Goal: Transaction & Acquisition: Purchase product/service

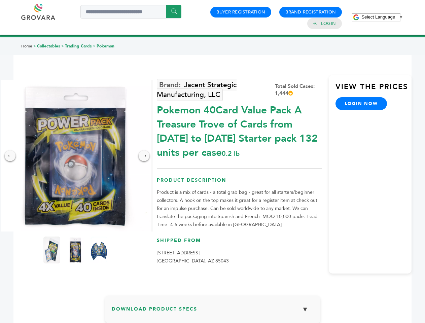
click at [382, 17] on span "Select Language" at bounding box center [378, 16] width 34 height 5
click at [75, 156] on img at bounding box center [75, 155] width 151 height 151
click at [0, 0] on div "×" at bounding box center [0, 0] width 0 height 0
click at [144, 156] on div "→" at bounding box center [144, 155] width 11 height 11
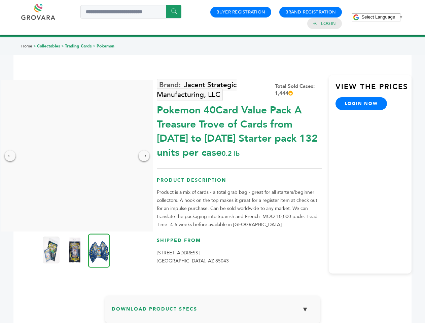
click at [52, 250] on img at bounding box center [51, 250] width 17 height 27
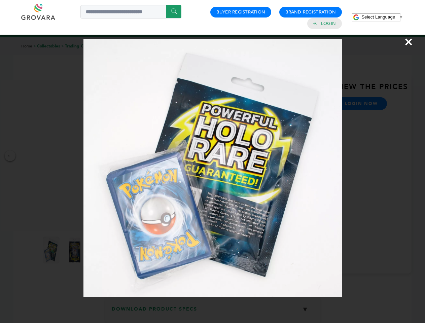
click at [75, 250] on div "×" at bounding box center [212, 161] width 425 height 323
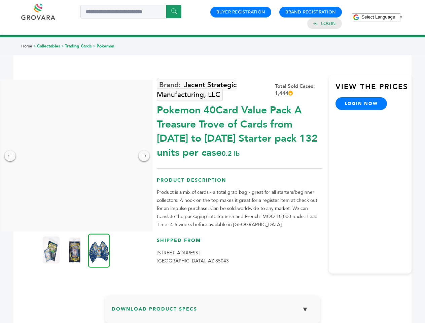
click at [99, 250] on img at bounding box center [99, 251] width 22 height 34
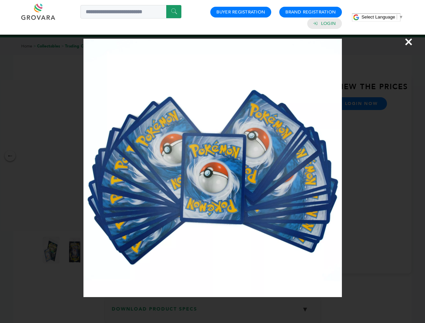
click at [213, 312] on div "×" at bounding box center [212, 161] width 425 height 323
